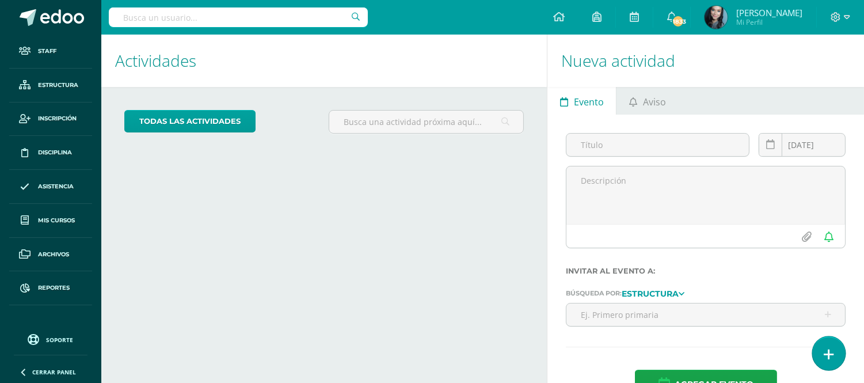
click at [837, 355] on link at bounding box center [828, 352] width 33 height 33
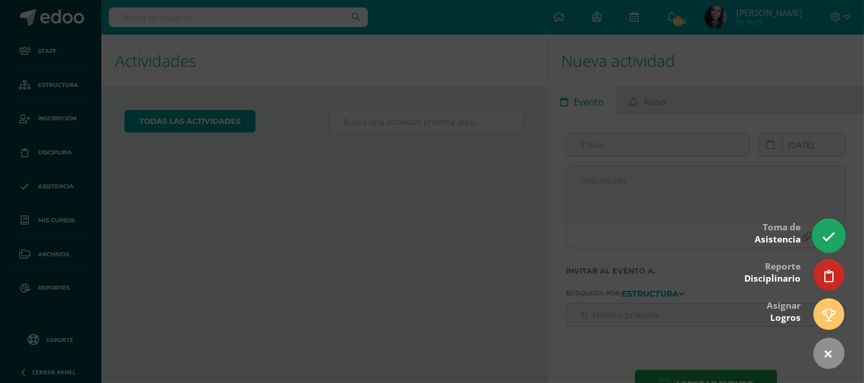
click at [828, 240] on icon at bounding box center [828, 236] width 13 height 13
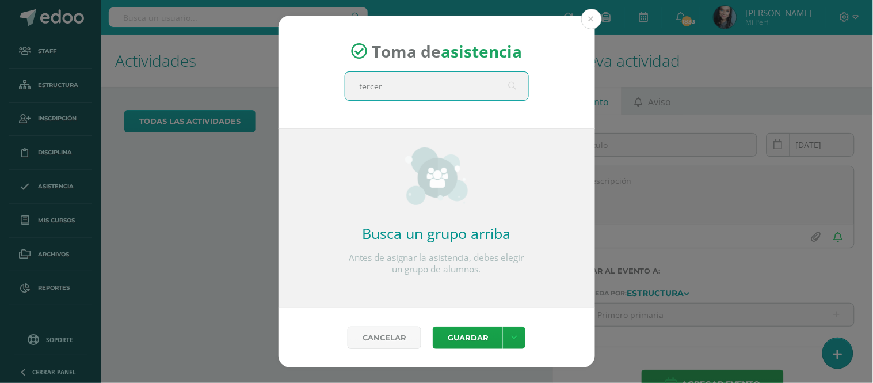
type input "tercero"
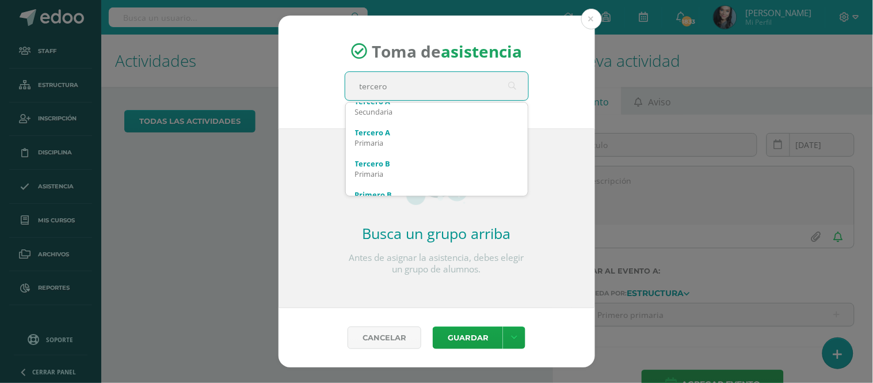
scroll to position [136, 0]
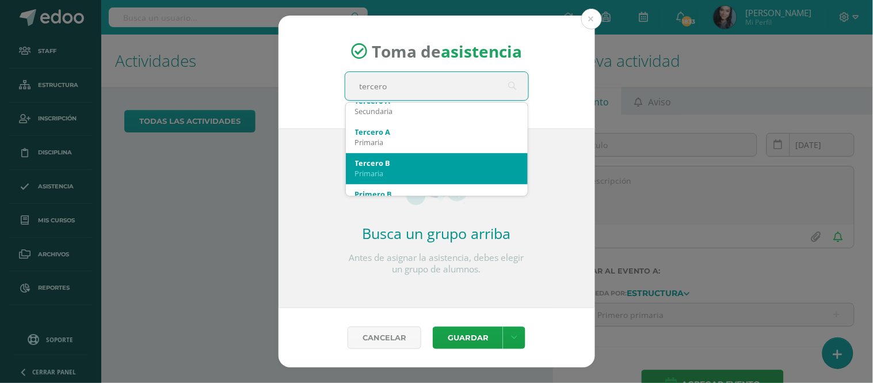
click at [404, 159] on div "Tercero B" at bounding box center [436, 163] width 163 height 10
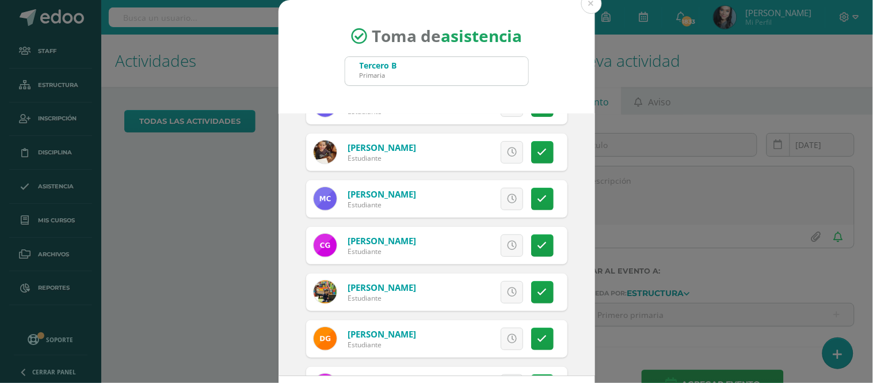
scroll to position [163, 0]
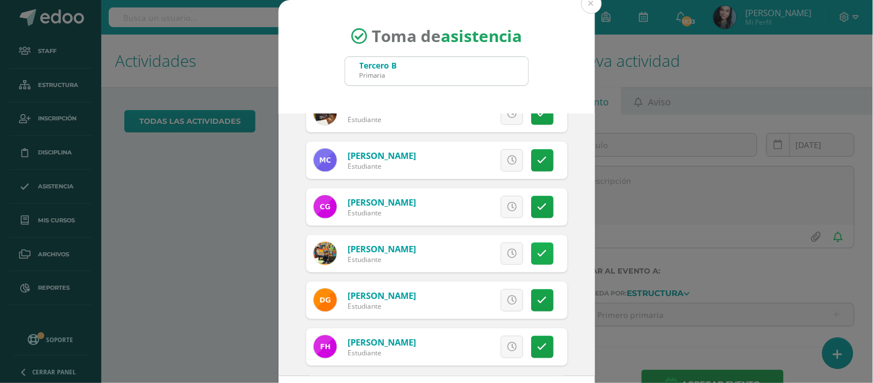
click at [537, 253] on icon at bounding box center [542, 254] width 10 height 10
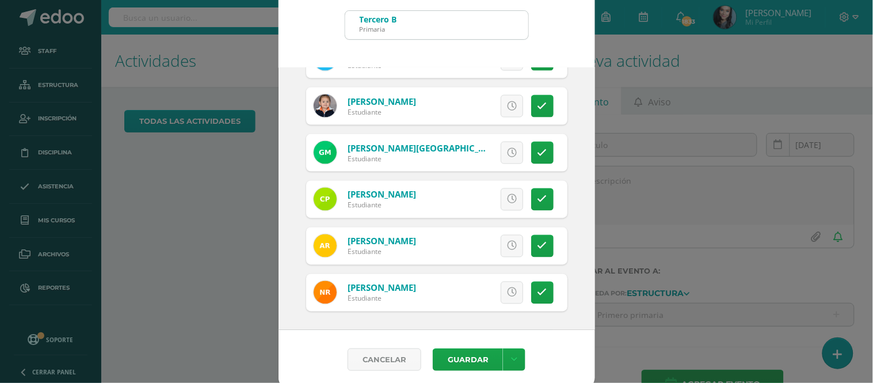
scroll to position [52, 0]
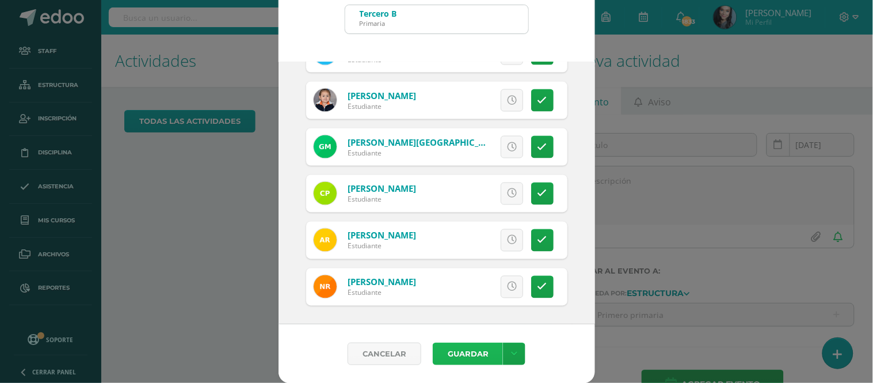
click at [484, 360] on button "Guardar" at bounding box center [468, 353] width 70 height 22
